Goal: Task Accomplishment & Management: Complete application form

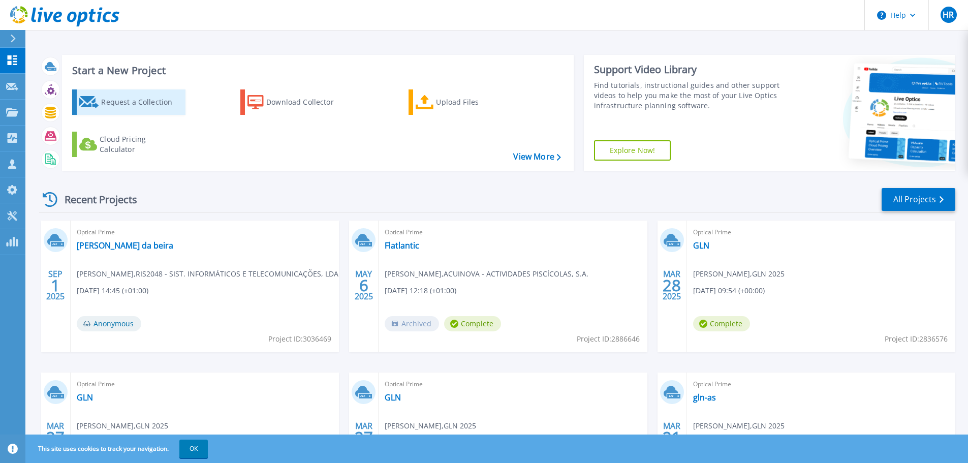
click at [165, 106] on div "Request a Collection" at bounding box center [141, 102] width 81 height 20
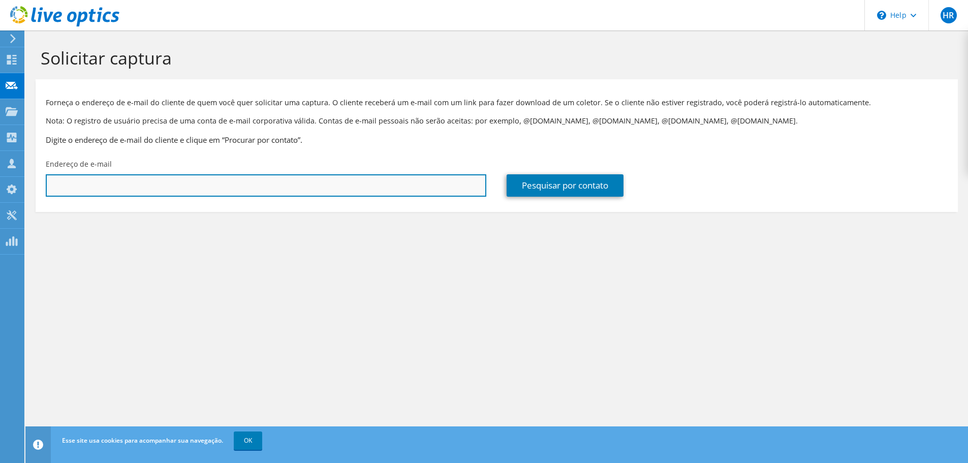
click at [129, 185] on input "text" at bounding box center [266, 185] width 441 height 22
click at [293, 186] on input "text" at bounding box center [266, 185] width 441 height 22
paste input "[EMAIL_ADDRESS][DOMAIN_NAME]"
type input "[EMAIL_ADDRESS][DOMAIN_NAME]"
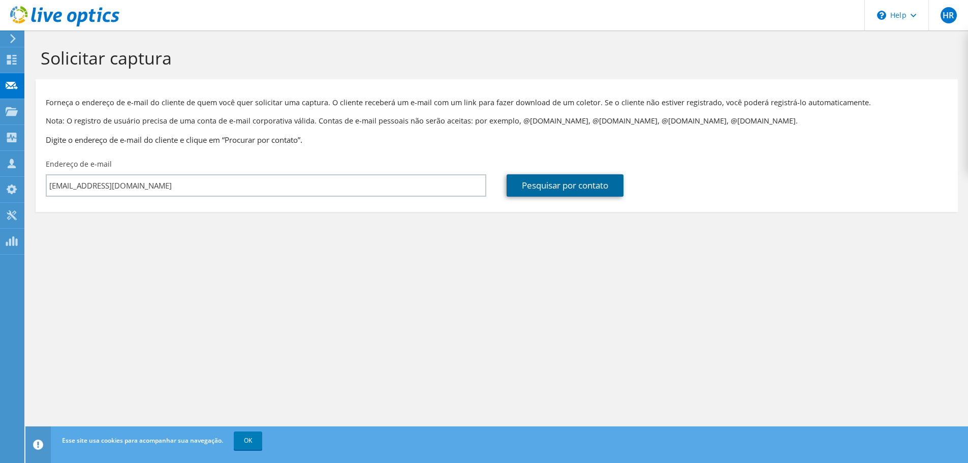
click at [568, 184] on link "Pesquisar por contato" at bounding box center [565, 185] width 117 height 22
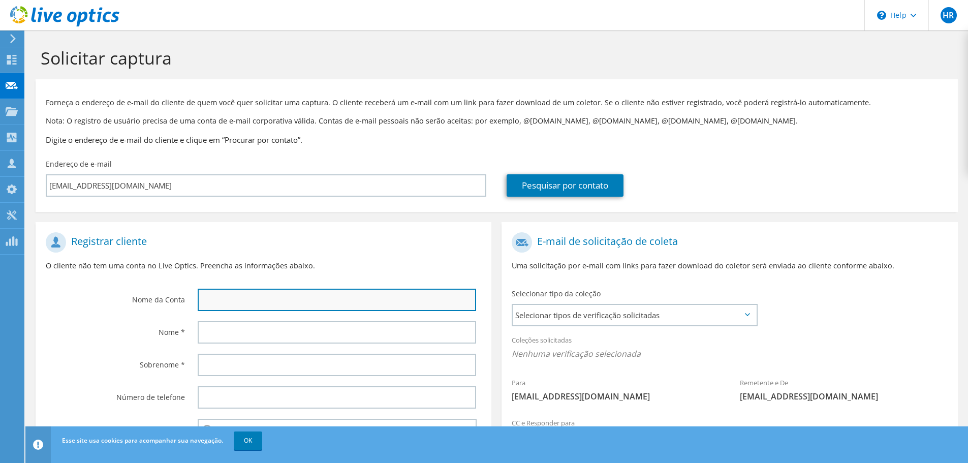
click at [242, 297] on input "text" at bounding box center [337, 300] width 279 height 22
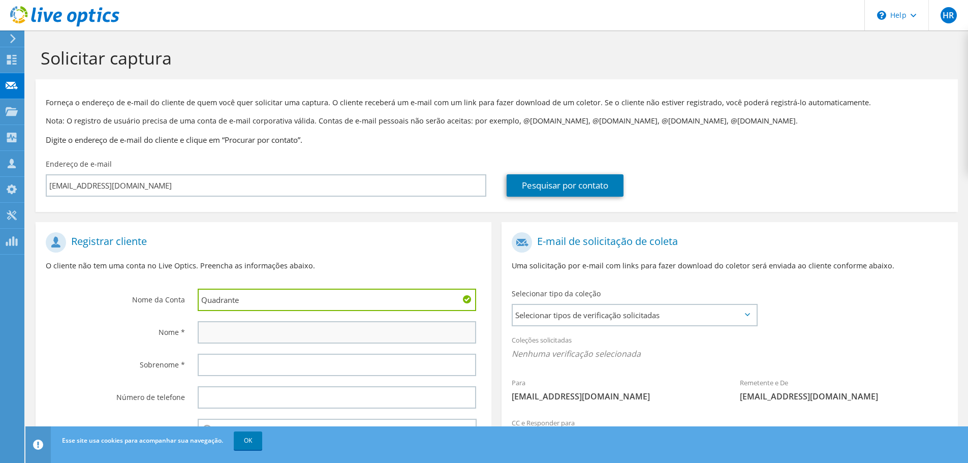
type input "Quadrante"
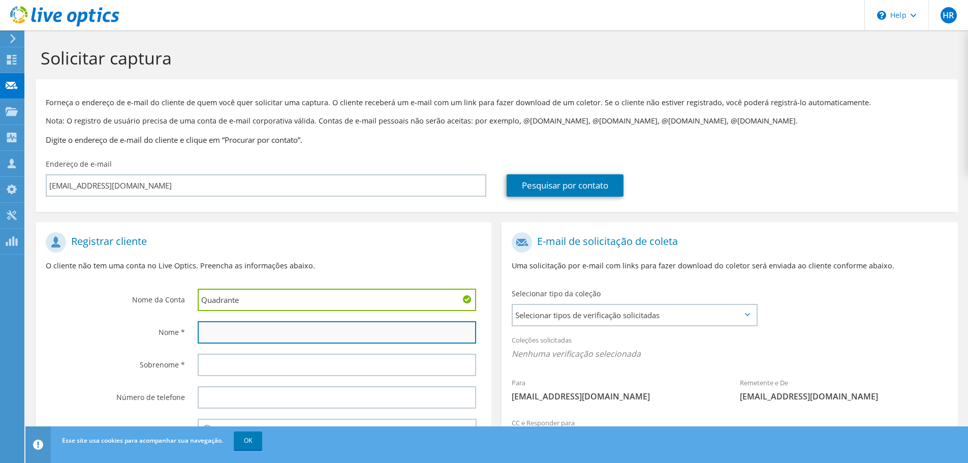
click at [242, 334] on input "text" at bounding box center [337, 332] width 279 height 22
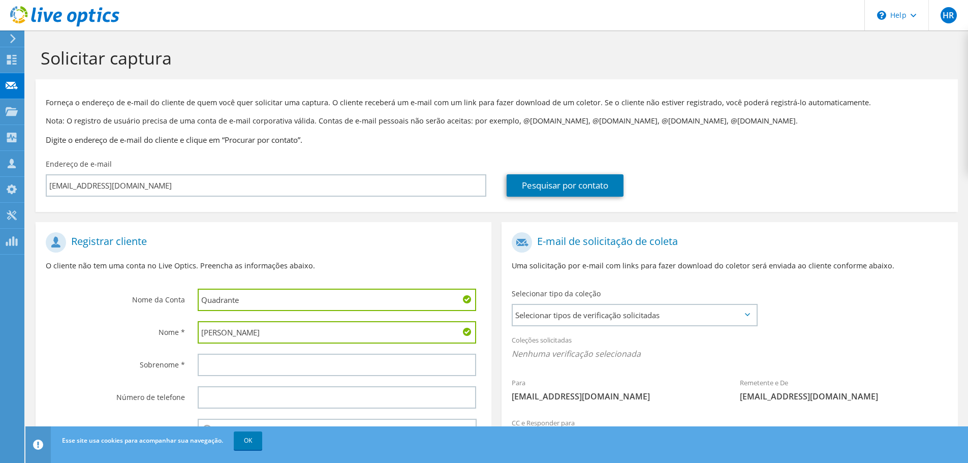
type input "[PERSON_NAME]"
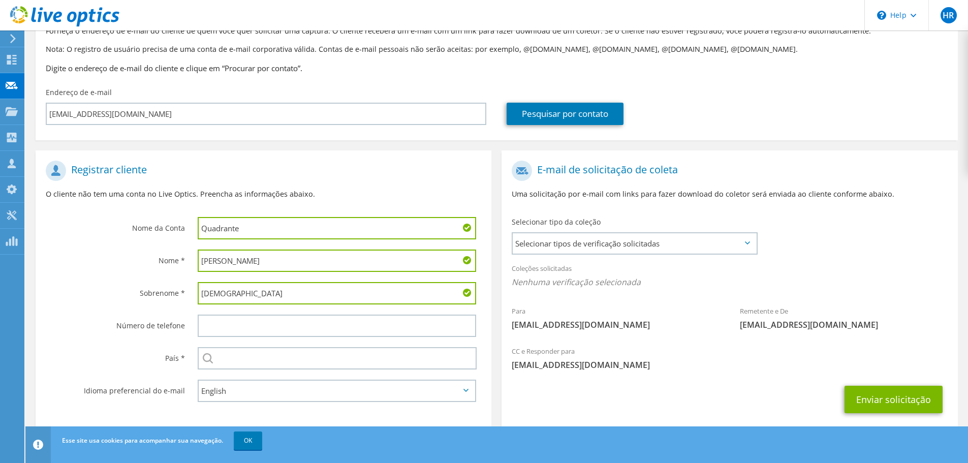
scroll to position [93, 0]
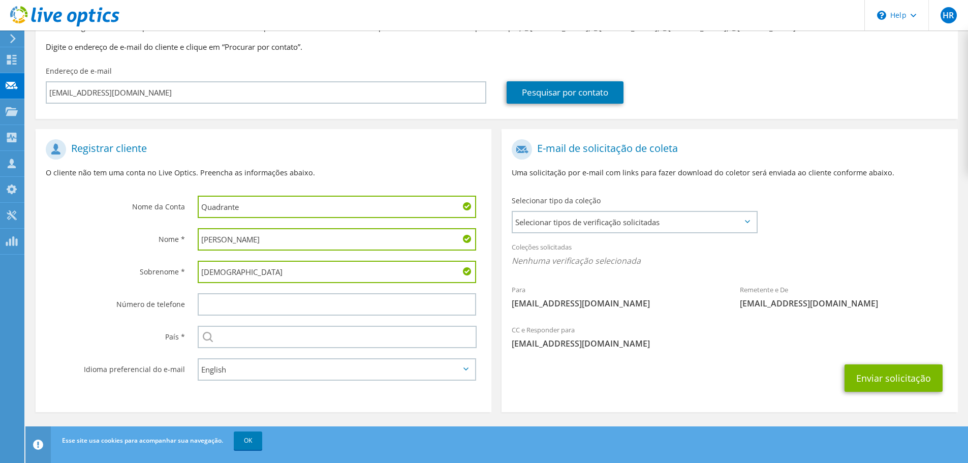
type input "[DEMOGRAPHIC_DATA]"
click at [262, 342] on input "text" at bounding box center [337, 337] width 279 height 22
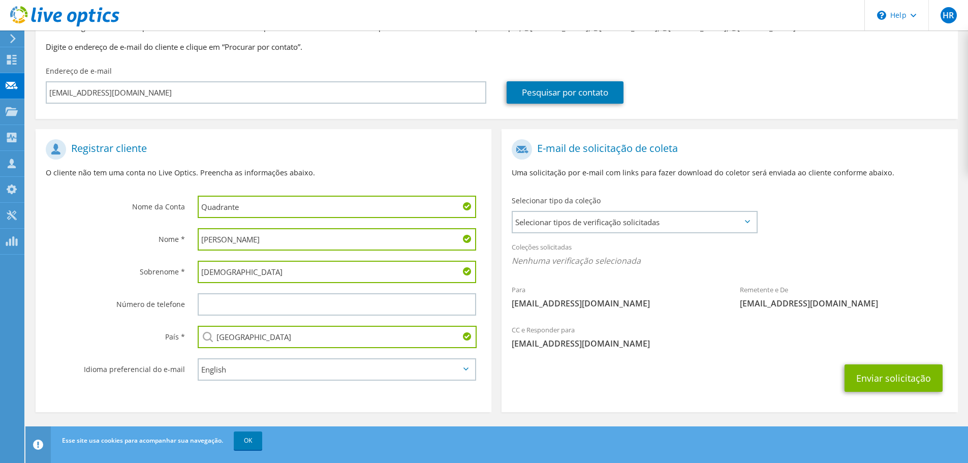
type input "[GEOGRAPHIC_DATA]"
click at [536, 389] on div "Enviar solicitação" at bounding box center [730, 378] width 456 height 38
click at [626, 231] on span "Selecionar tipos de verificação solicitadas" at bounding box center [634, 222] width 243 height 20
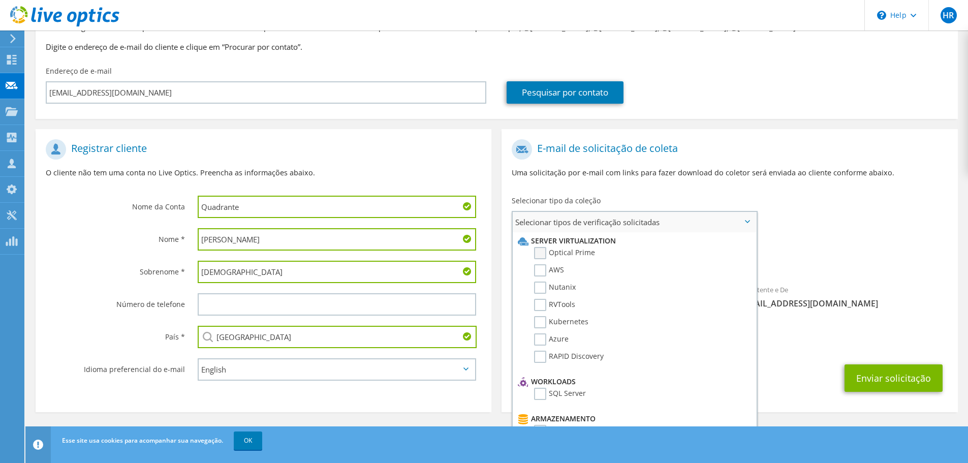
click at [540, 255] on label "Optical Prime" at bounding box center [564, 253] width 61 height 12
click at [0, 0] on input "Optical Prime" at bounding box center [0, 0] width 0 height 0
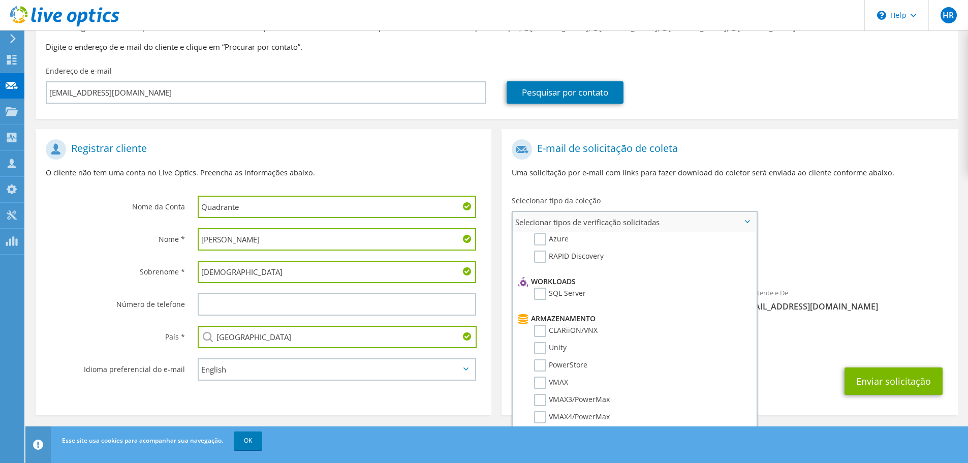
scroll to position [0, 0]
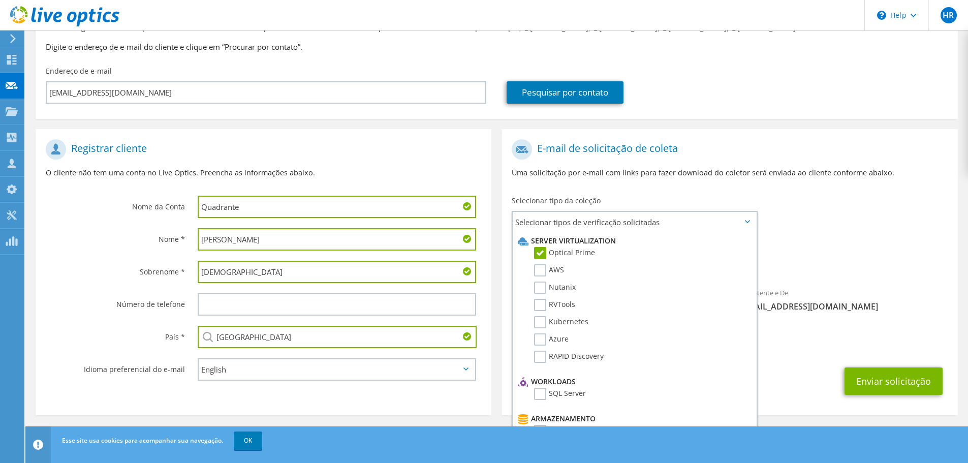
click at [886, 256] on span "Optical Prime" at bounding box center [730, 263] width 436 height 17
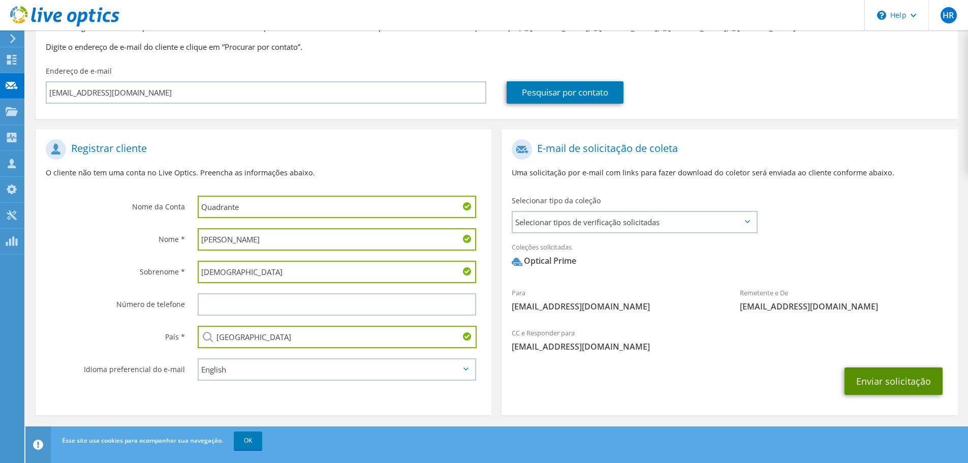
click at [886, 387] on button "Enviar solicitação" at bounding box center [894, 381] width 98 height 27
